Goal: Task Accomplishment & Management: Use online tool/utility

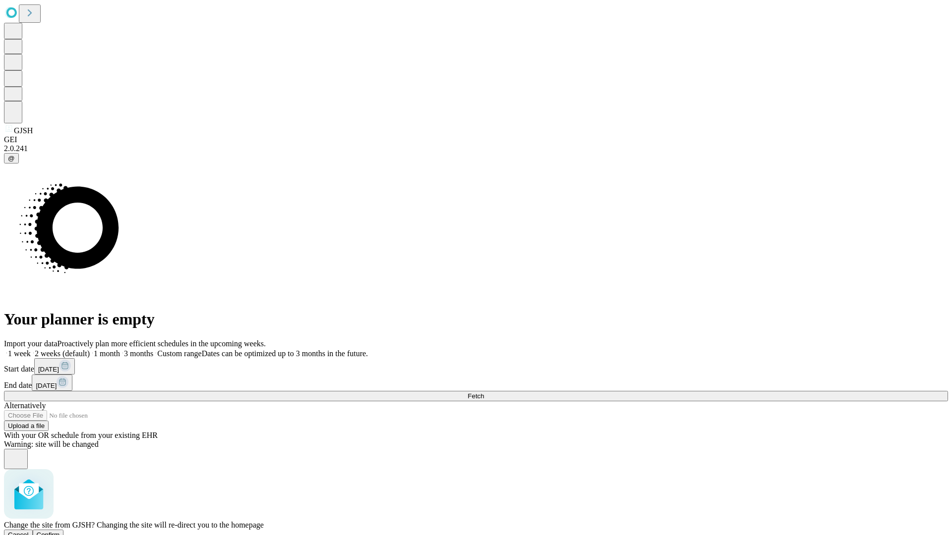
click at [60, 531] on span "Confirm" at bounding box center [48, 534] width 23 height 7
click at [120, 349] on label "1 month" at bounding box center [105, 353] width 30 height 8
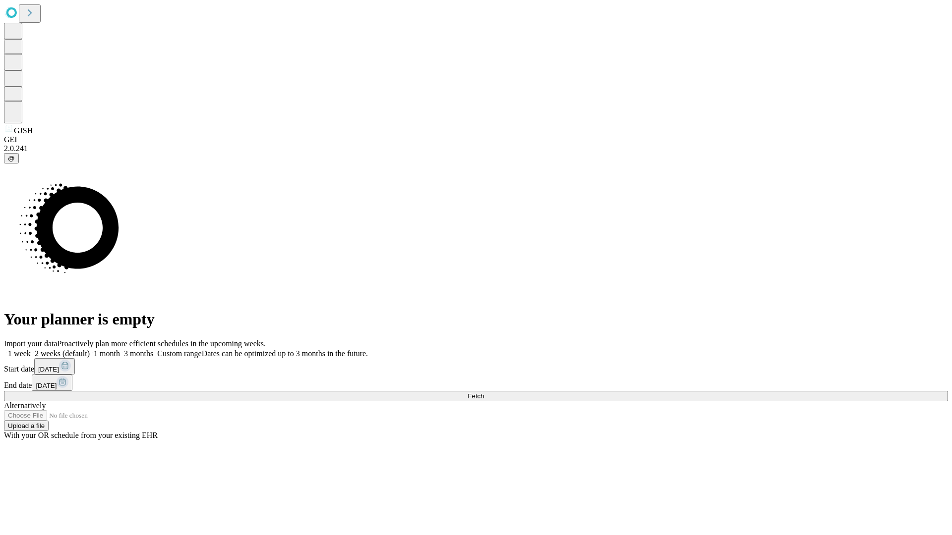
click at [484, 393] on span "Fetch" at bounding box center [475, 396] width 16 height 7
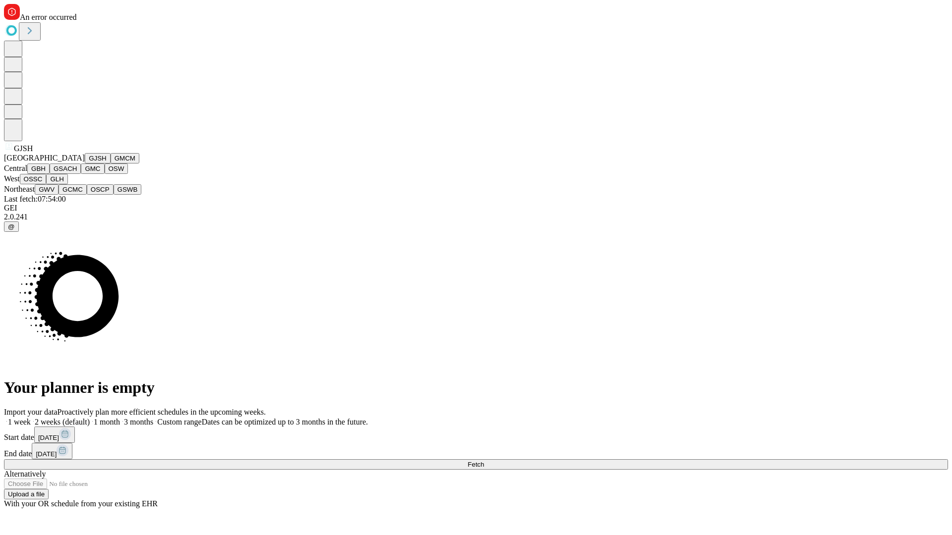
click at [111, 164] on button "GMCM" at bounding box center [125, 158] width 29 height 10
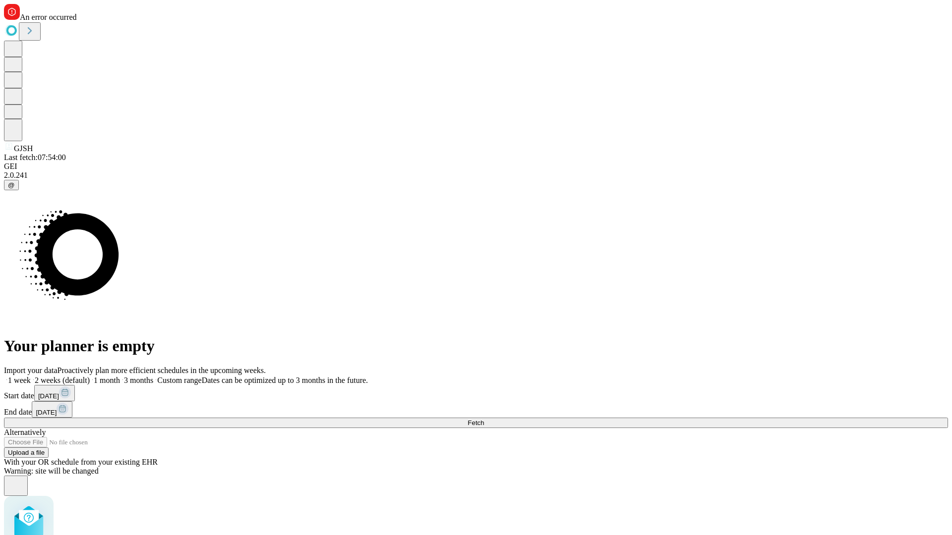
click at [120, 376] on label "1 month" at bounding box center [105, 380] width 30 height 8
click at [484, 419] on span "Fetch" at bounding box center [475, 422] width 16 height 7
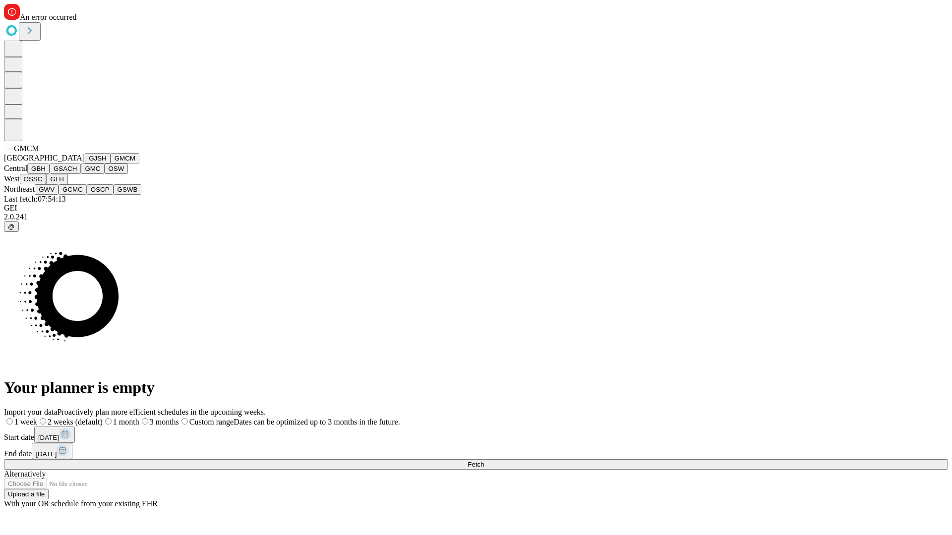
click at [50, 174] on button "GBH" at bounding box center [38, 169] width 22 height 10
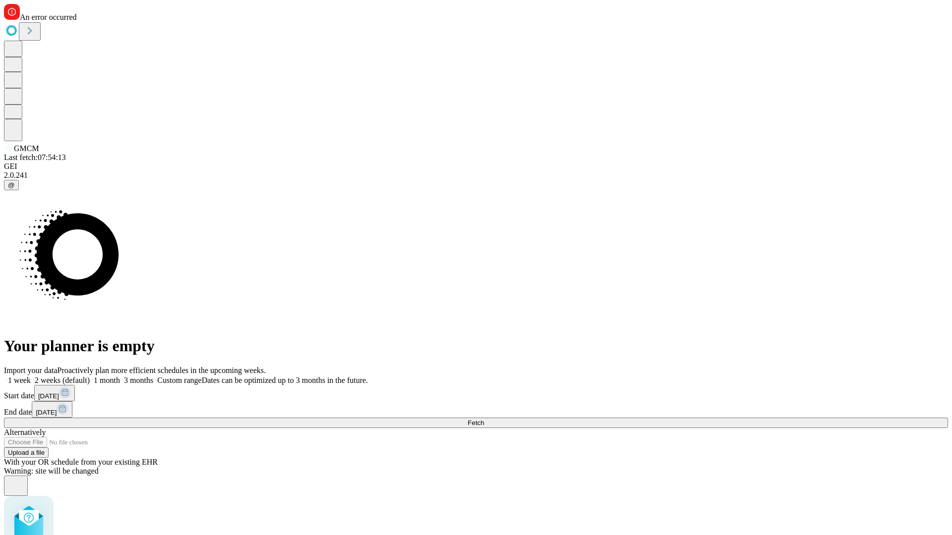
click at [120, 376] on label "1 month" at bounding box center [105, 380] width 30 height 8
click at [484, 419] on span "Fetch" at bounding box center [475, 422] width 16 height 7
click at [120, 376] on label "1 month" at bounding box center [105, 380] width 30 height 8
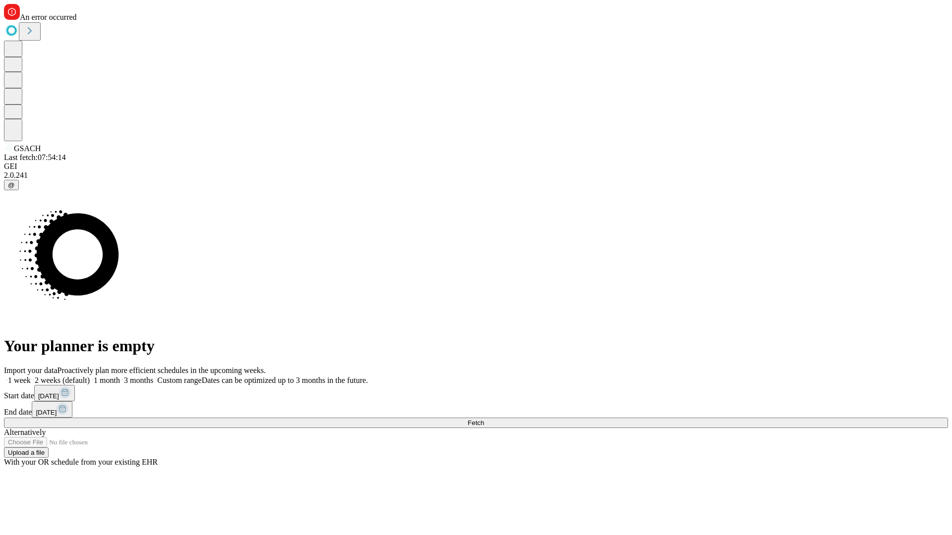
click at [484, 419] on span "Fetch" at bounding box center [475, 422] width 16 height 7
click at [120, 376] on label "1 month" at bounding box center [105, 380] width 30 height 8
click at [484, 419] on span "Fetch" at bounding box center [475, 422] width 16 height 7
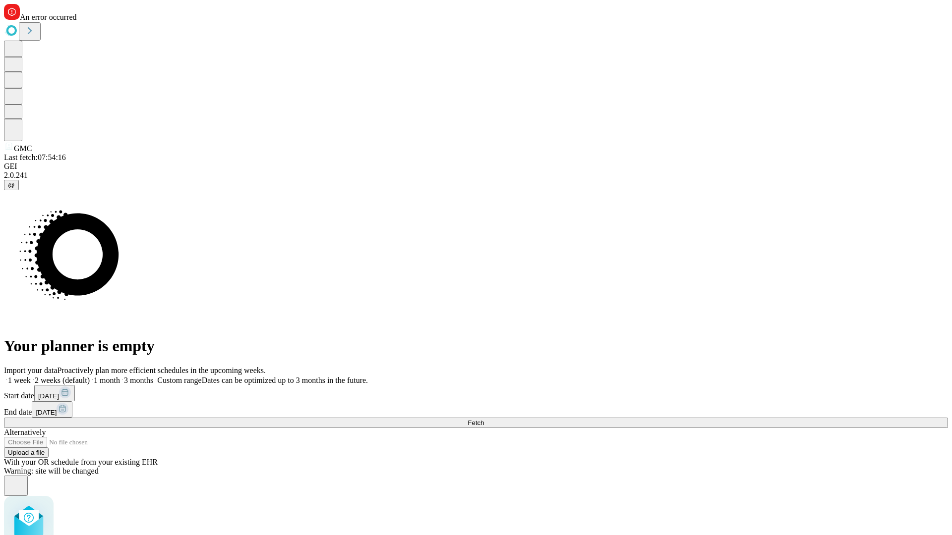
click at [120, 376] on label "1 month" at bounding box center [105, 380] width 30 height 8
click at [484, 419] on span "Fetch" at bounding box center [475, 422] width 16 height 7
click at [120, 376] on label "1 month" at bounding box center [105, 380] width 30 height 8
click at [484, 419] on span "Fetch" at bounding box center [475, 422] width 16 height 7
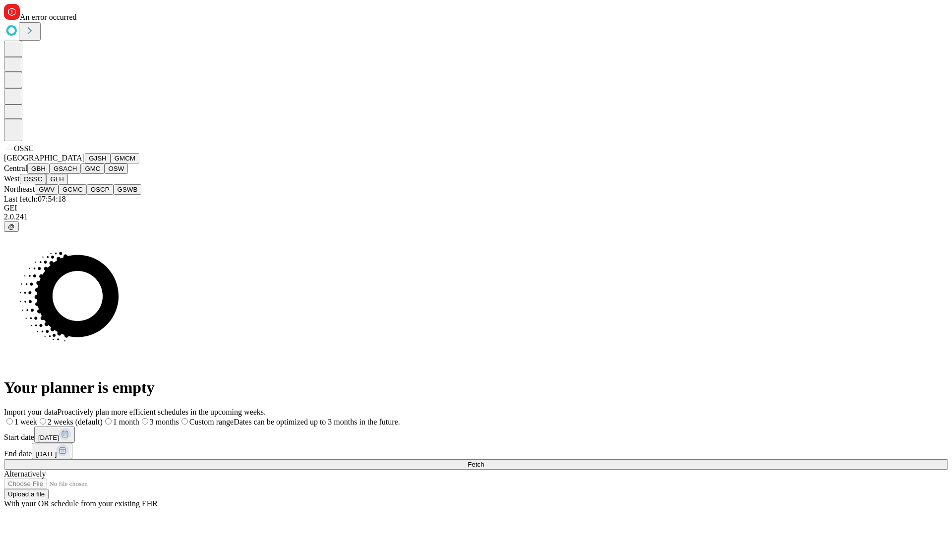
click at [67, 184] on button "GLH" at bounding box center [56, 179] width 21 height 10
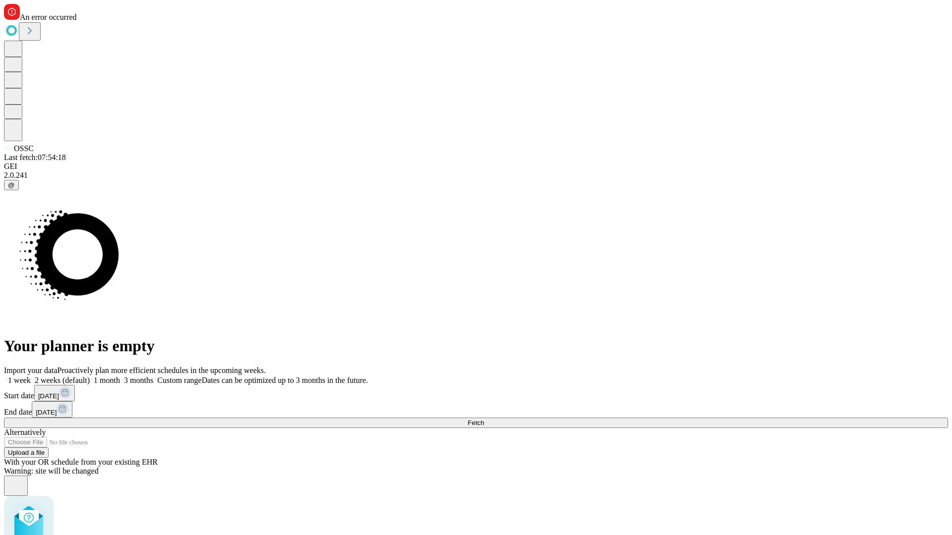
click at [120, 376] on label "1 month" at bounding box center [105, 380] width 30 height 8
click at [484, 419] on span "Fetch" at bounding box center [475, 422] width 16 height 7
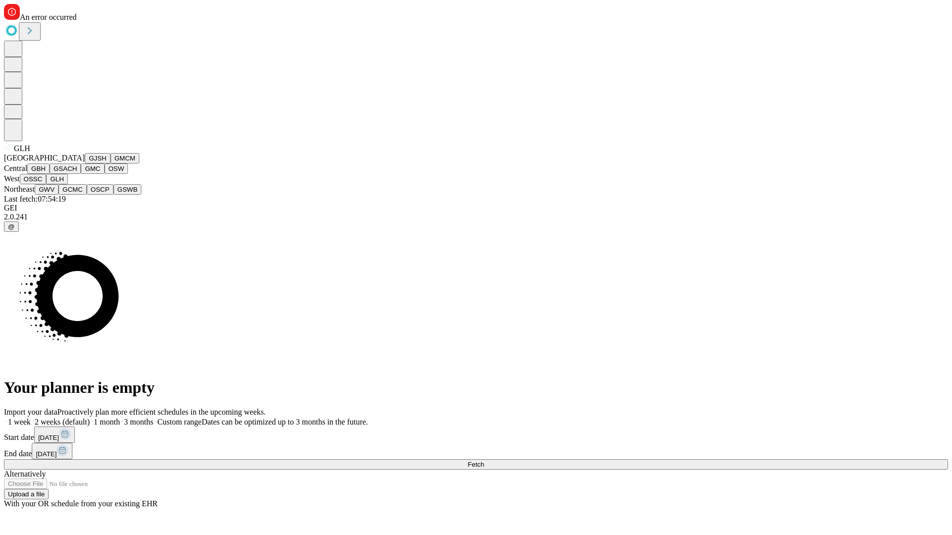
click at [58, 195] on button "GWV" at bounding box center [47, 189] width 24 height 10
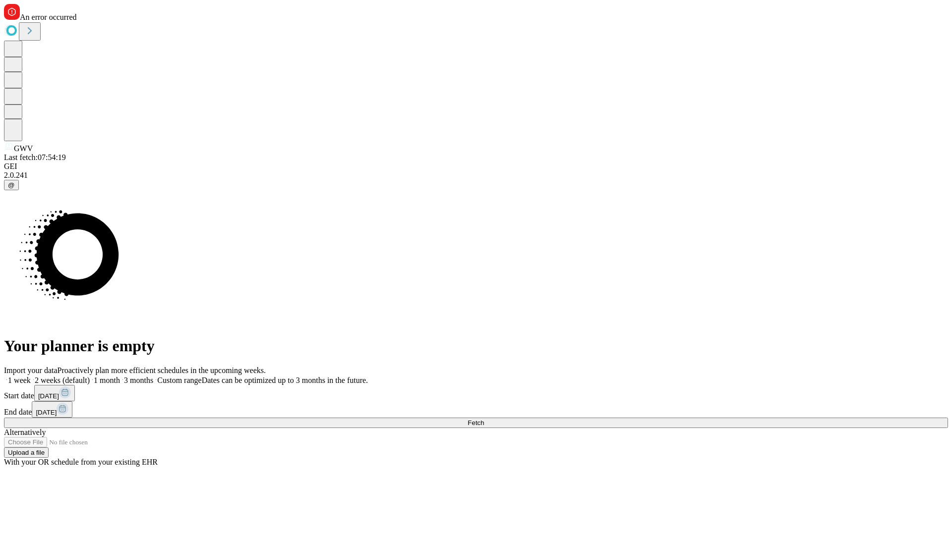
click at [120, 376] on label "1 month" at bounding box center [105, 380] width 30 height 8
click at [484, 419] on span "Fetch" at bounding box center [475, 422] width 16 height 7
click at [120, 376] on label "1 month" at bounding box center [105, 380] width 30 height 8
click at [484, 419] on span "Fetch" at bounding box center [475, 422] width 16 height 7
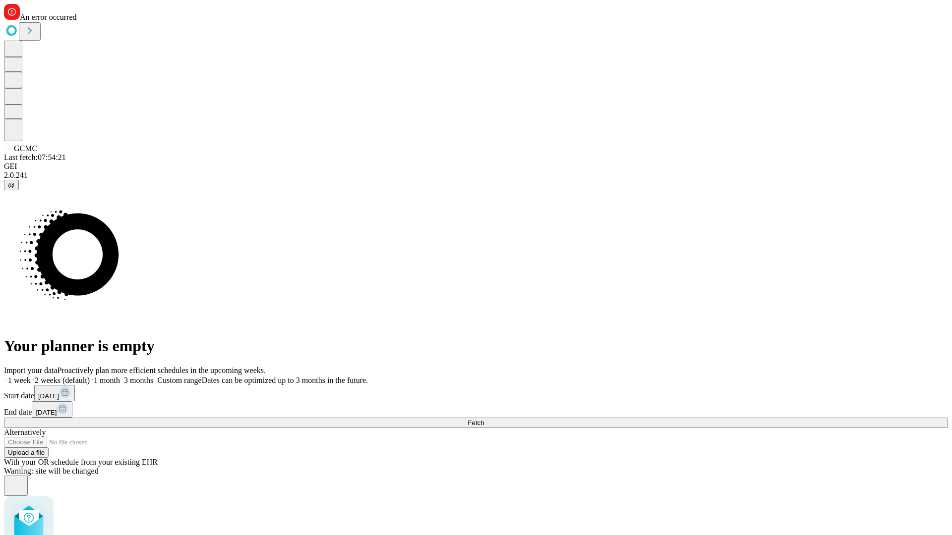
click at [120, 376] on label "1 month" at bounding box center [105, 380] width 30 height 8
click at [484, 419] on span "Fetch" at bounding box center [475, 422] width 16 height 7
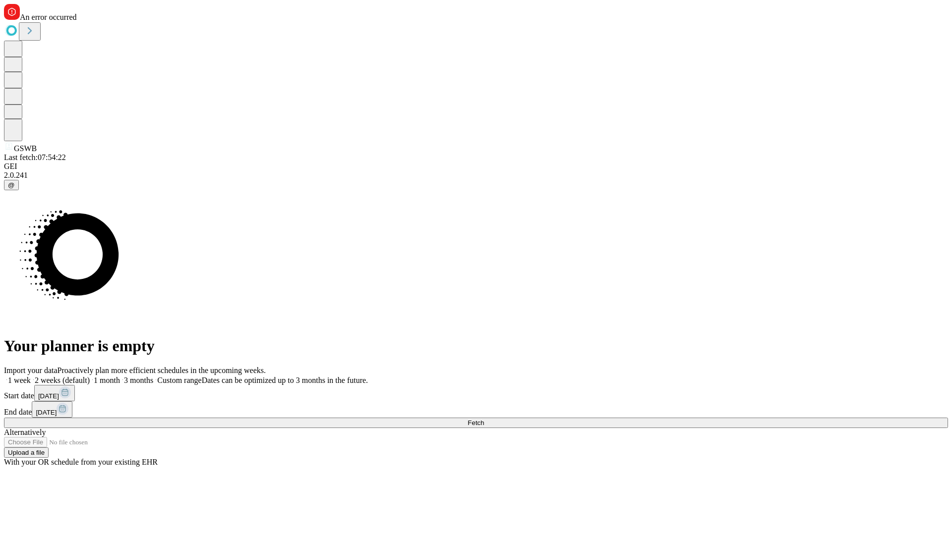
click at [120, 376] on label "1 month" at bounding box center [105, 380] width 30 height 8
click at [484, 419] on span "Fetch" at bounding box center [475, 422] width 16 height 7
